Goal: Transaction & Acquisition: Purchase product/service

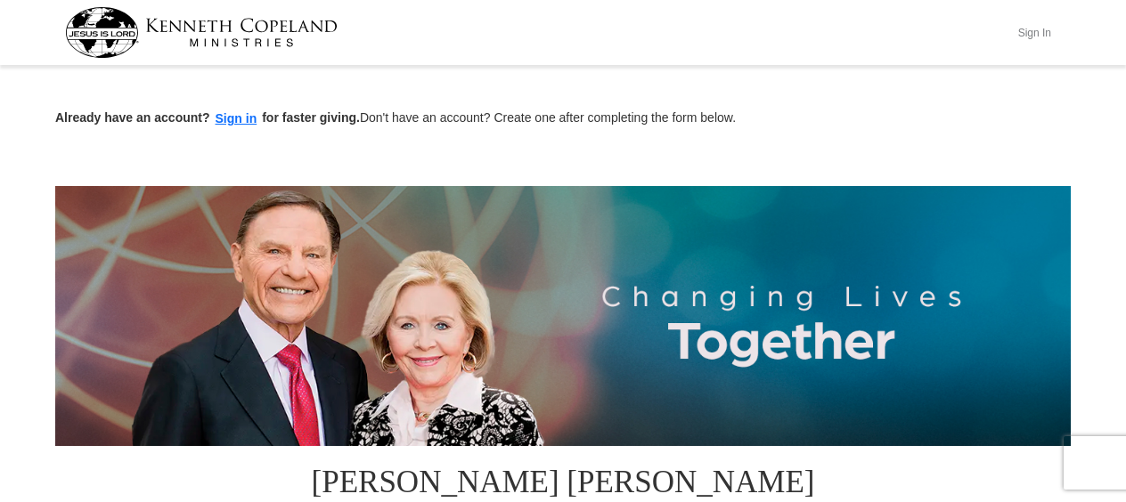
click at [1033, 29] on button "Sign In" at bounding box center [1034, 33] width 53 height 28
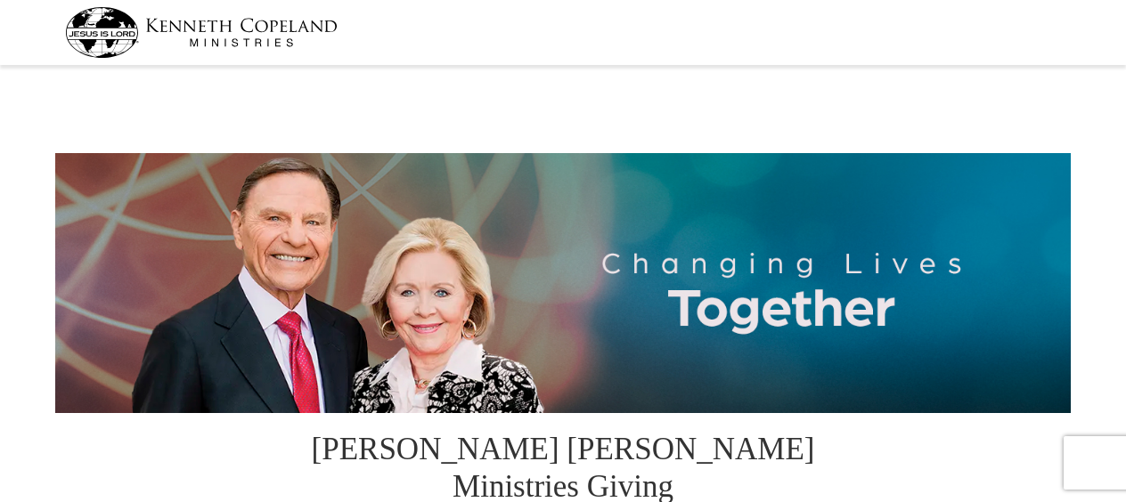
select select "CA"
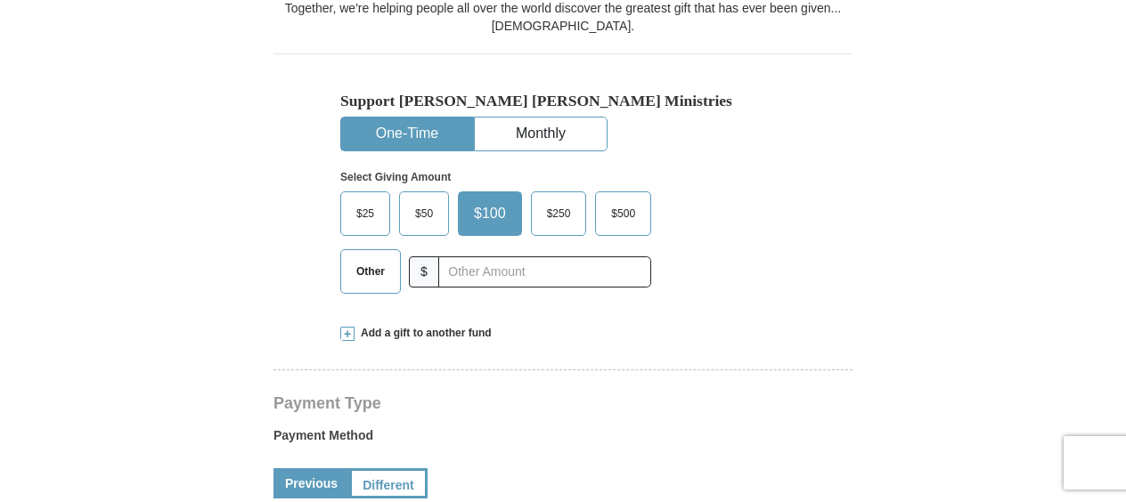
scroll to position [530, 0]
click at [344, 326] on span at bounding box center [347, 333] width 14 height 14
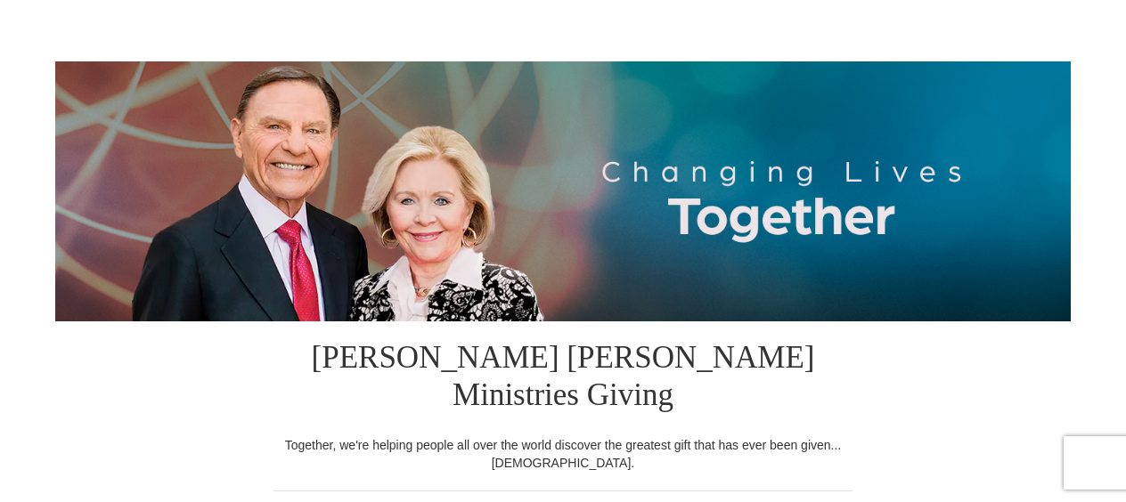
scroll to position [91, 0]
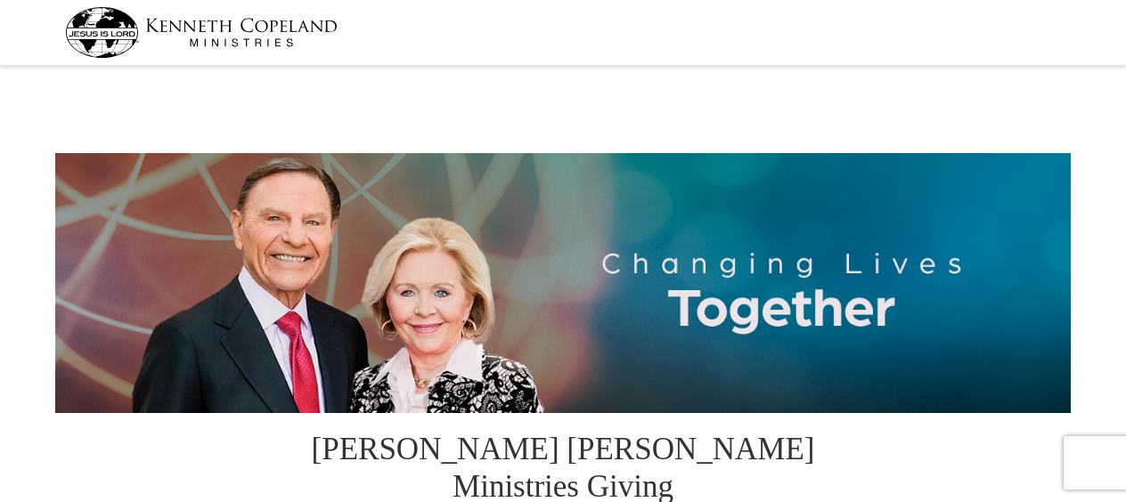
select select "CA"
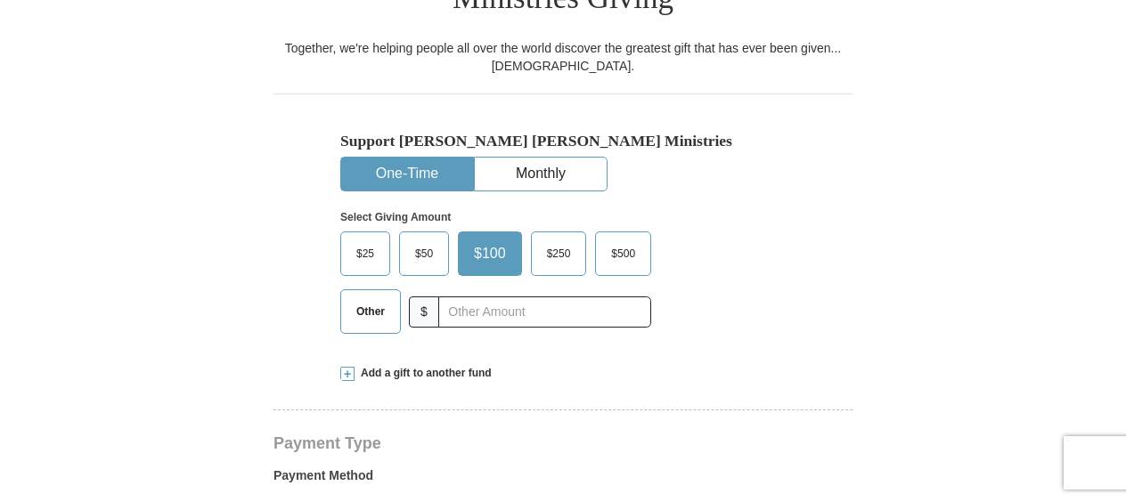
scroll to position [483, 0]
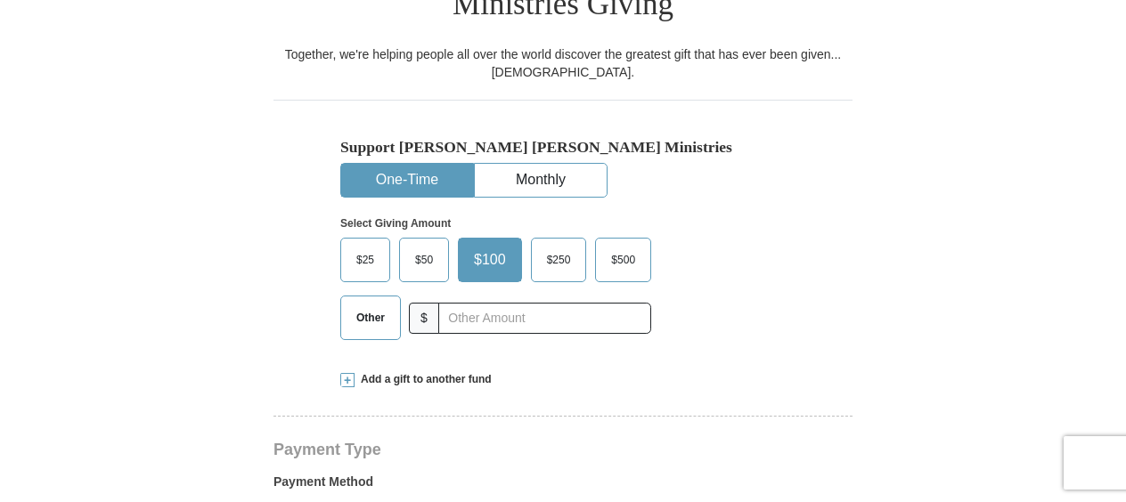
click at [347, 373] on span at bounding box center [347, 380] width 14 height 14
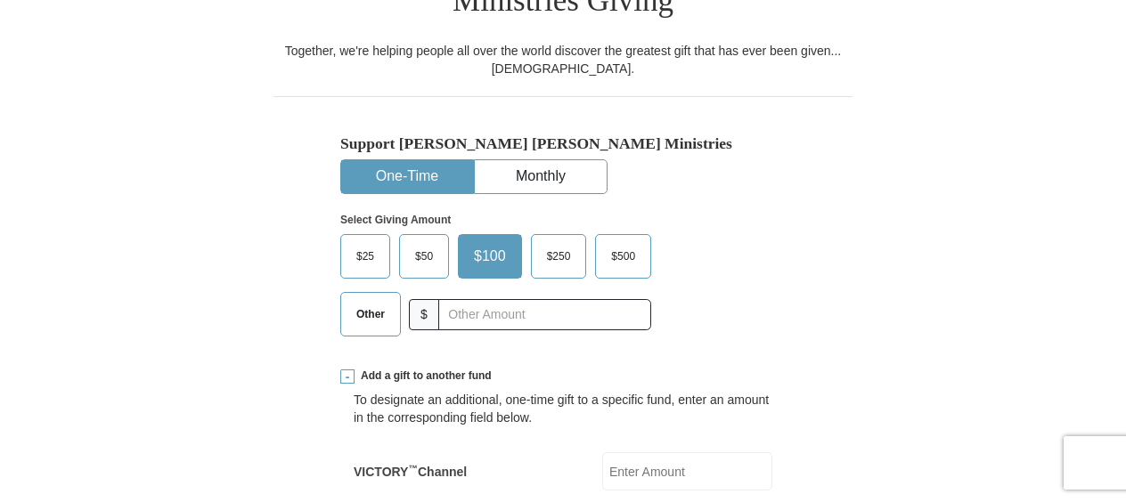
scroll to position [487, 0]
click at [347, 369] on span at bounding box center [347, 376] width 14 height 14
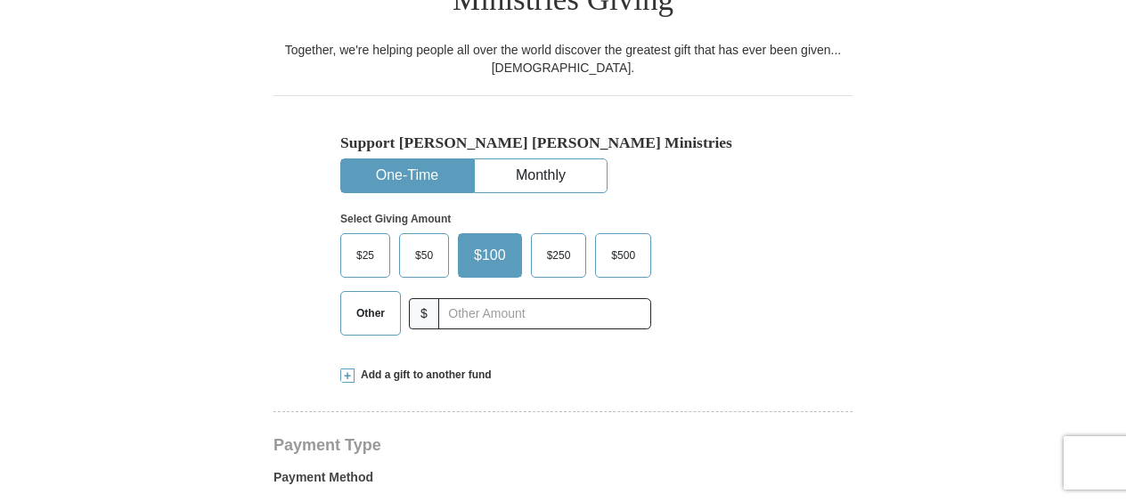
click at [353, 300] on span "Other" at bounding box center [370, 313] width 46 height 27
click at [0, 0] on input "Other" at bounding box center [0, 0] width 0 height 0
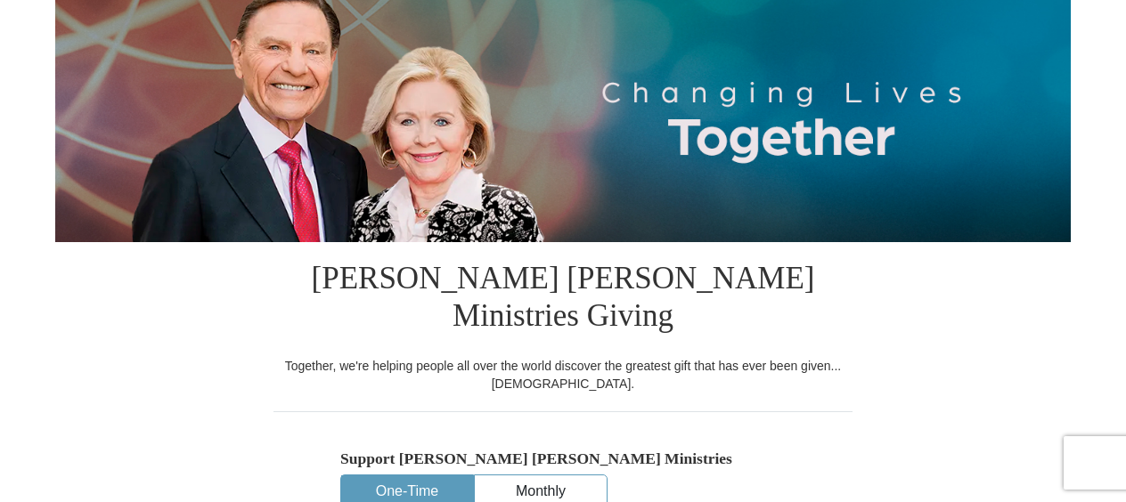
scroll to position [0, 0]
